Goal: Check status: Check status

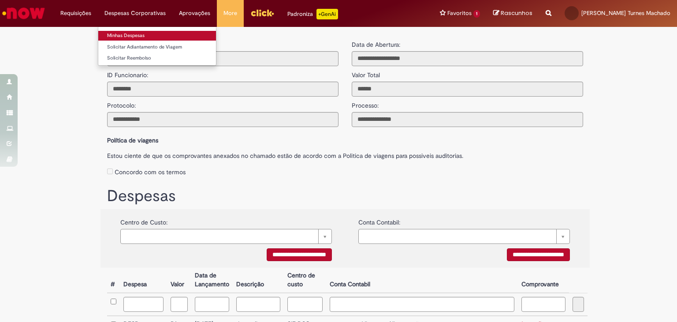
click at [129, 31] on link "Minhas Despesas" at bounding box center [157, 36] width 118 height 10
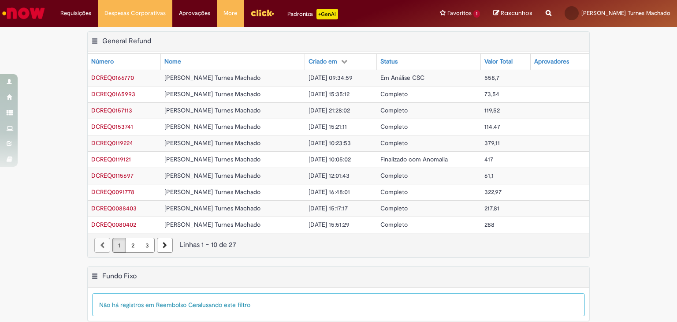
click at [239, 157] on td "[PERSON_NAME] Turnes Machado" at bounding box center [233, 159] width 144 height 16
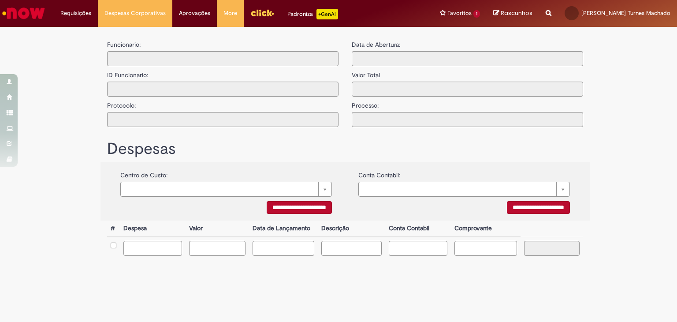
type input "**********"
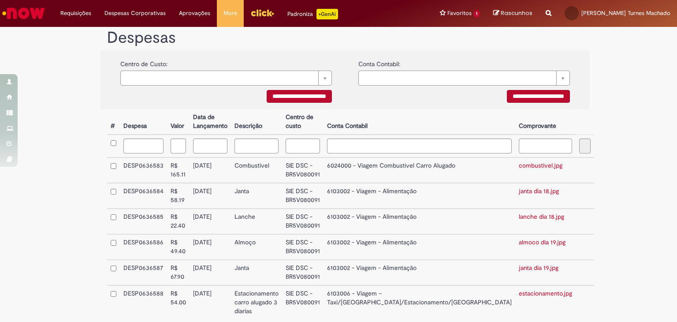
scroll to position [209, 0]
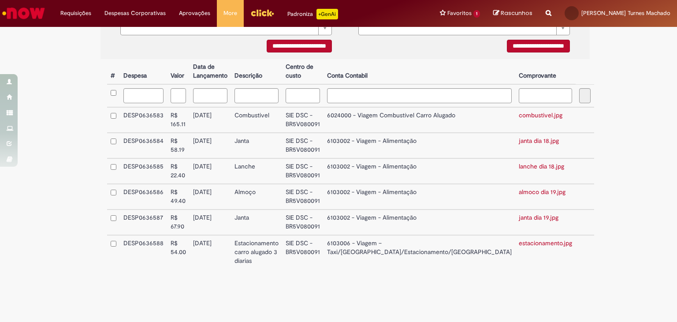
click at [379, 249] on td "6103006 - Viagem – Taxi/[GEOGRAPHIC_DATA]/Estacionamento/[GEOGRAPHIC_DATA]" at bounding box center [420, 252] width 192 height 34
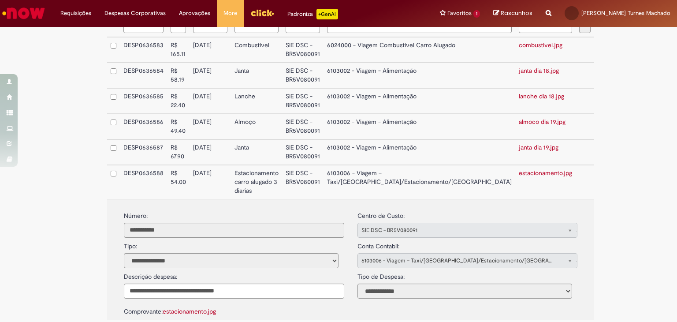
scroll to position [263, 0]
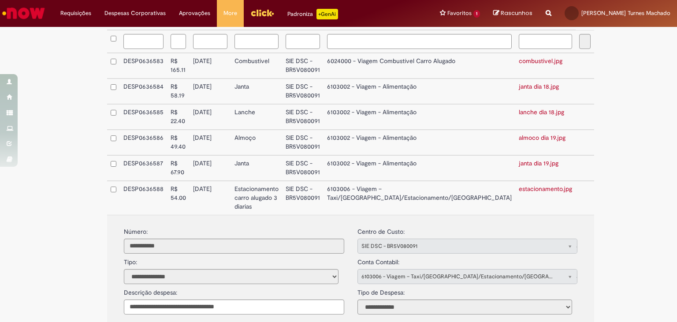
click at [424, 161] on td "6103002 - Viagem - Alimentação" at bounding box center [420, 168] width 192 height 26
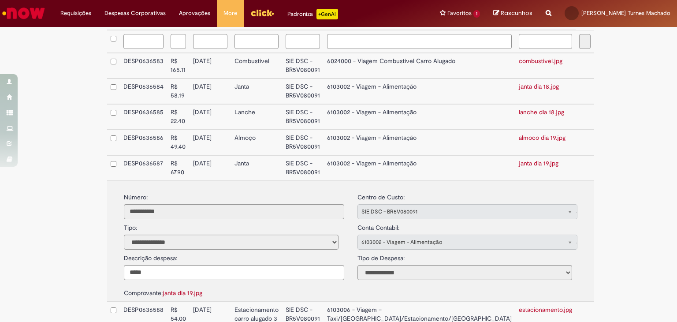
click at [422, 135] on td "6103002 - Viagem - Alimentação" at bounding box center [420, 143] width 192 height 26
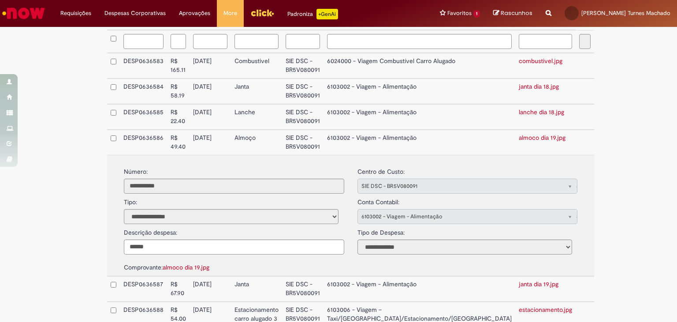
click at [423, 111] on td "6103002 - Viagem - Alimentação" at bounding box center [420, 117] width 192 height 26
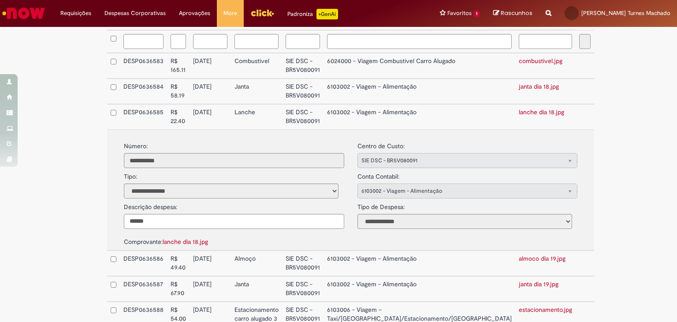
click at [422, 89] on td "6103002 - Viagem - Alimentação" at bounding box center [420, 92] width 192 height 26
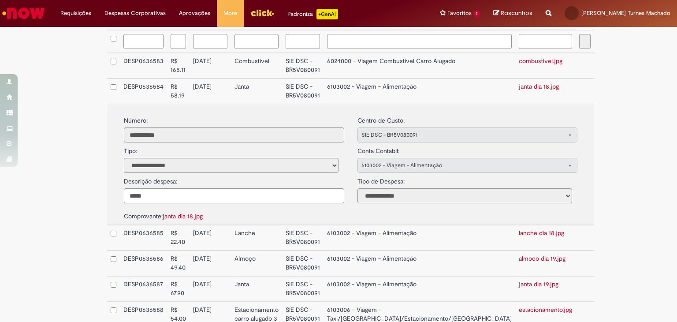
click at [413, 64] on td "6024000 - Viagem Combustível Carro Alugado" at bounding box center [420, 66] width 192 height 26
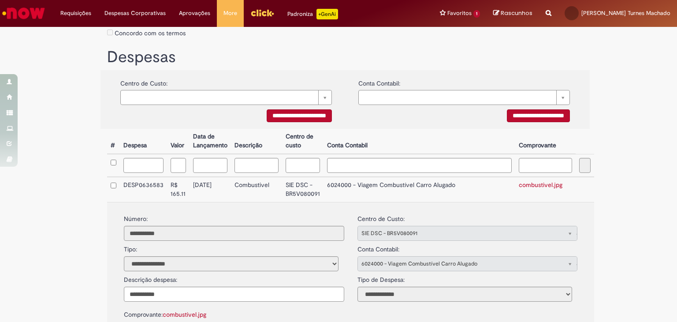
scroll to position [138, 0]
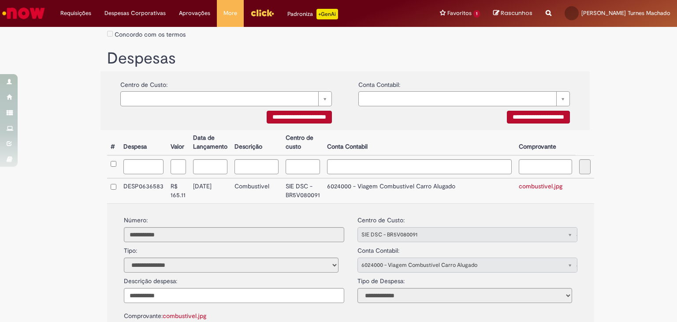
click at [519, 185] on link "combustivel.jpg" at bounding box center [541, 186] width 44 height 8
